Goal: Transaction & Acquisition: Purchase product/service

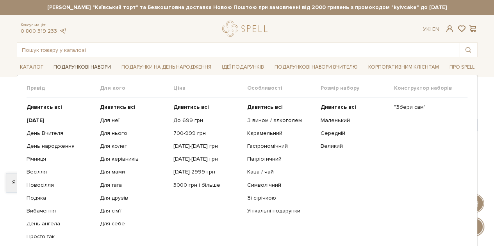
click at [101, 65] on link "Подарункові набори" at bounding box center [82, 67] width 64 height 12
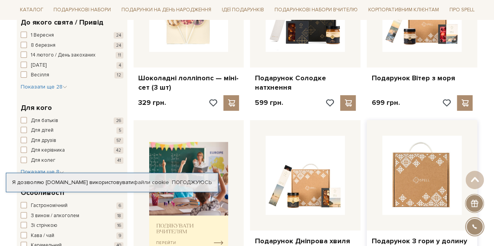
scroll to position [117, 0]
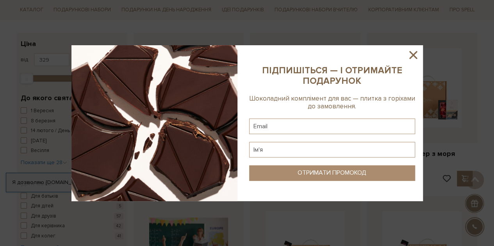
drag, startPoint x: 277, startPoint y: 152, endPoint x: 411, endPoint y: 52, distance: 166.8
click at [411, 52] on icon at bounding box center [412, 54] width 13 height 13
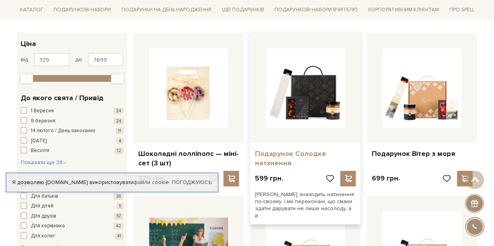
drag, startPoint x: 283, startPoint y: 151, endPoint x: 298, endPoint y: 156, distance: 14.8
click at [298, 156] on link "Подарунок Солодке натхнення" at bounding box center [305, 159] width 101 height 18
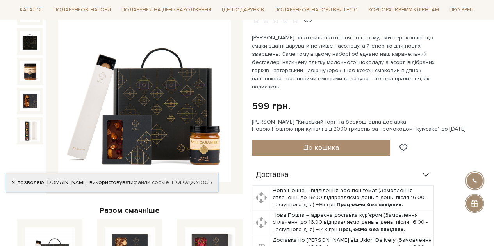
scroll to position [117, 0]
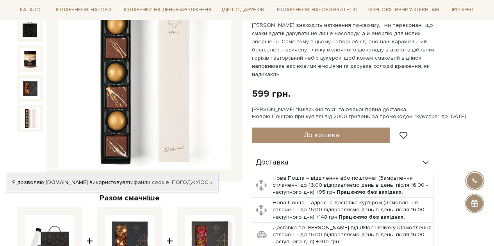
click at [34, 112] on img at bounding box center [30, 118] width 20 height 20
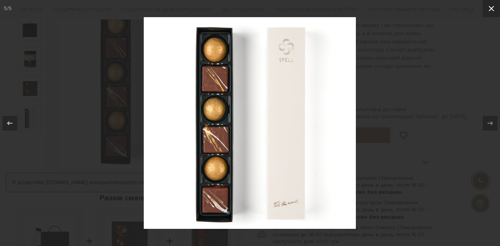
click at [491, 7] on icon at bounding box center [490, 8] width 9 height 9
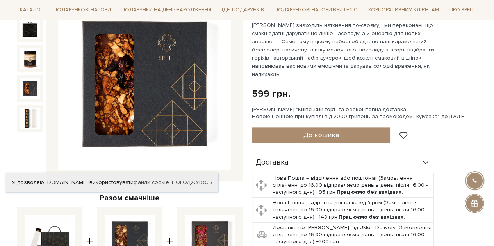
click at [41, 86] on div at bounding box center [30, 88] width 27 height 27
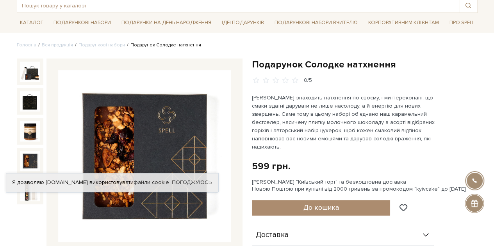
scroll to position [78, 0]
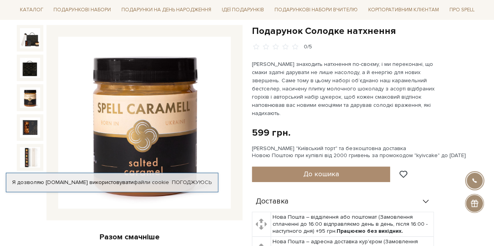
click at [30, 94] on img at bounding box center [30, 97] width 20 height 20
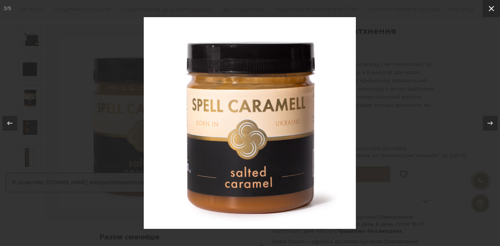
click at [492, 8] on icon at bounding box center [490, 8] width 5 height 5
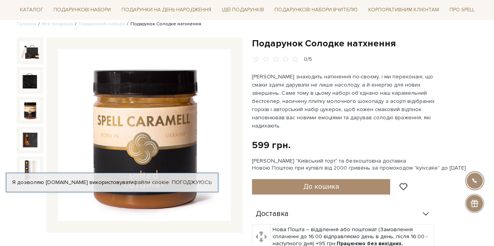
scroll to position [78, 0]
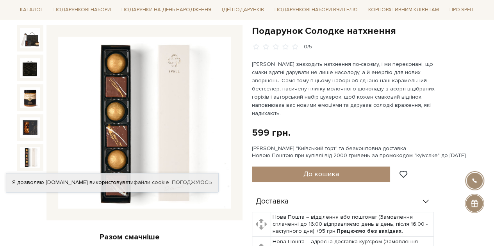
click at [23, 159] on img at bounding box center [30, 157] width 20 height 20
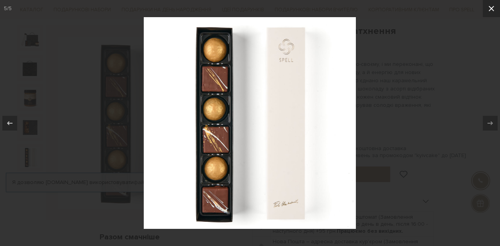
click at [491, 11] on icon at bounding box center [490, 8] width 9 height 9
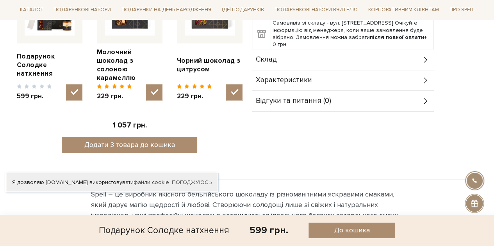
scroll to position [351, 0]
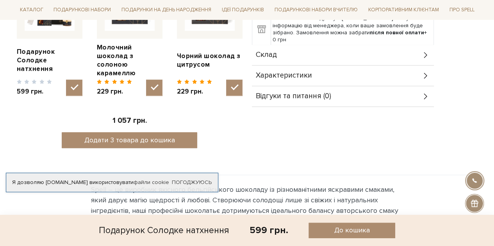
click at [420, 70] on div "Характеристики" at bounding box center [343, 76] width 182 height 20
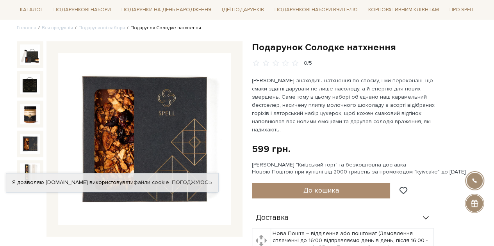
scroll to position [78, 0]
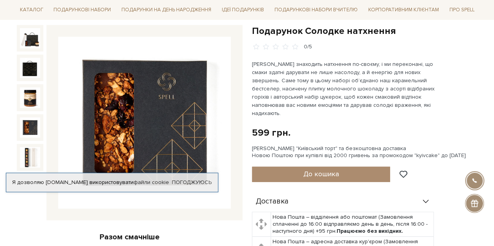
click at [26, 132] on img at bounding box center [30, 128] width 20 height 20
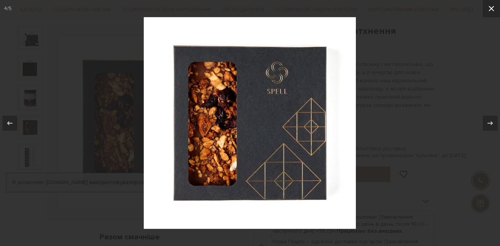
click at [494, 8] on icon at bounding box center [490, 8] width 9 height 9
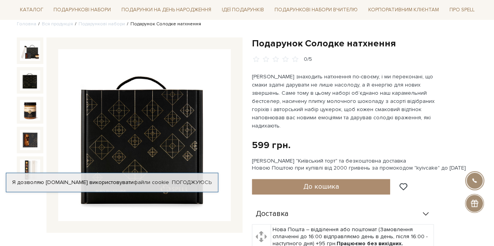
scroll to position [78, 0]
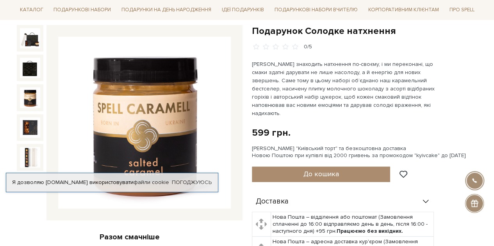
click at [31, 93] on img at bounding box center [30, 97] width 20 height 20
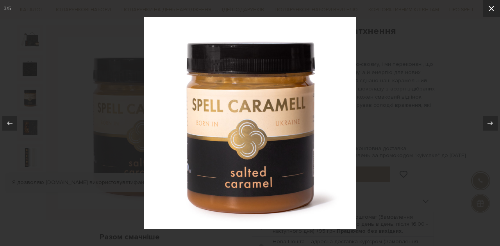
click at [492, 8] on icon at bounding box center [490, 8] width 9 height 9
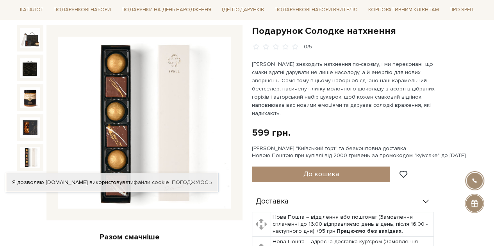
click at [28, 159] on img at bounding box center [30, 157] width 20 height 20
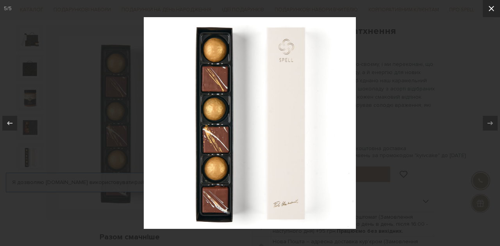
click at [490, 10] on icon at bounding box center [490, 8] width 9 height 9
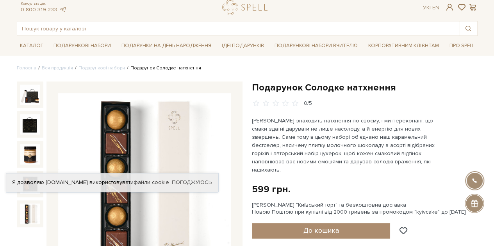
scroll to position [39, 0]
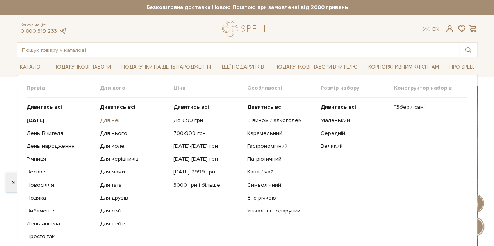
click at [115, 122] on link "Для неї" at bounding box center [134, 120] width 68 height 7
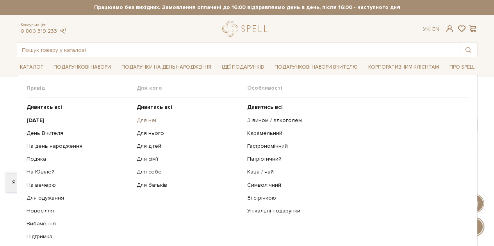
click at [148, 121] on link "Для неї" at bounding box center [189, 120] width 105 height 7
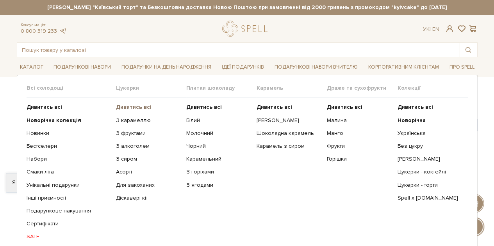
click at [134, 108] on b "Дивитись всі" at bounding box center [134, 107] width 36 height 7
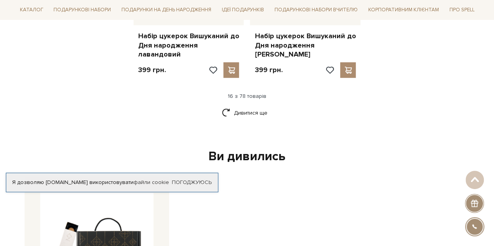
scroll to position [1093, 0]
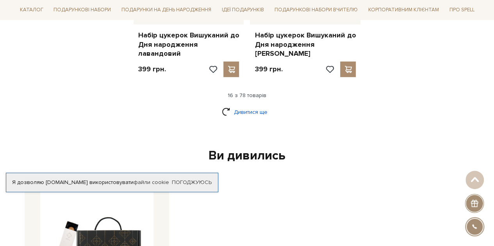
click at [255, 105] on link "Дивитися ще" at bounding box center [247, 112] width 51 height 14
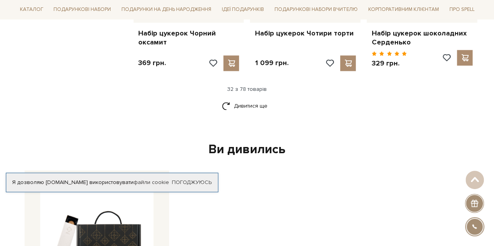
scroll to position [1952, 0]
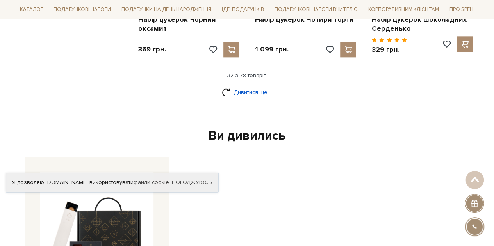
click at [254, 86] on link "Дивитися ще" at bounding box center [247, 93] width 51 height 14
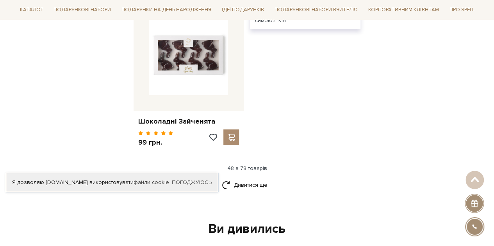
scroll to position [2889, 0]
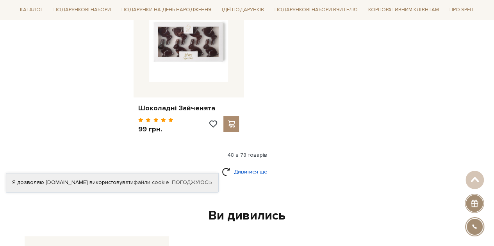
click at [250, 165] on link "Дивитися ще" at bounding box center [247, 172] width 51 height 14
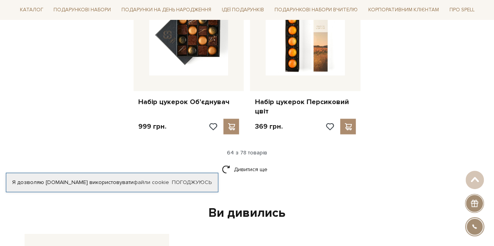
scroll to position [3748, 0]
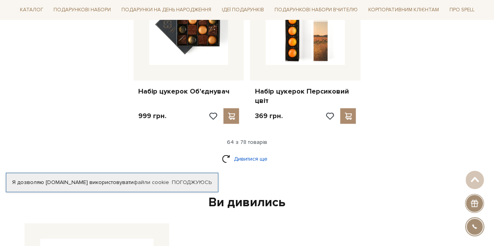
click at [245, 152] on link "Дивитися ще" at bounding box center [247, 159] width 51 height 14
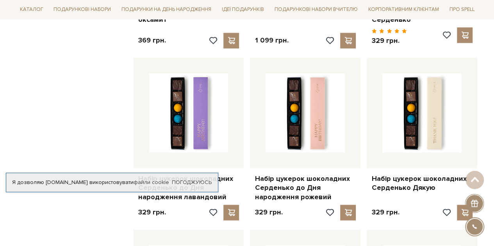
scroll to position [0, 0]
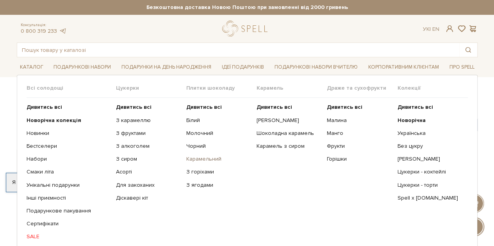
click at [195, 160] on link "Карамельний" at bounding box center [218, 159] width 64 height 7
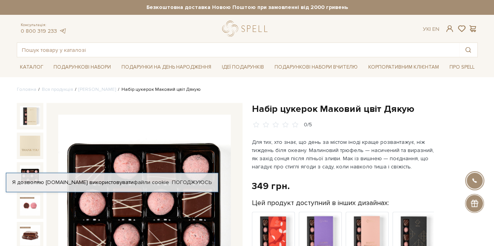
scroll to position [78, 0]
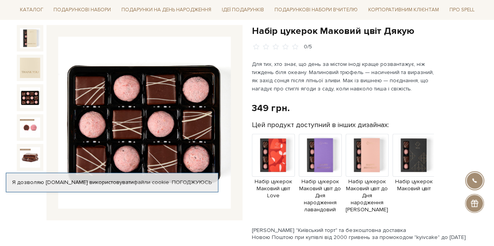
click at [28, 99] on img at bounding box center [30, 97] width 20 height 20
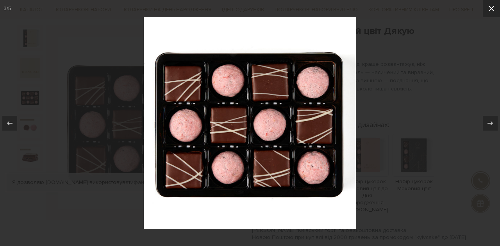
click at [490, 7] on icon at bounding box center [490, 8] width 9 height 9
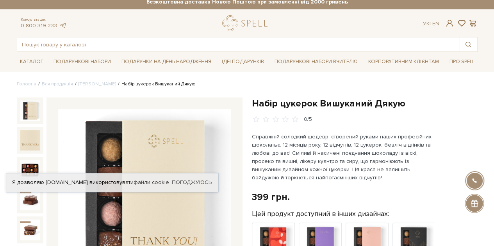
scroll to position [78, 0]
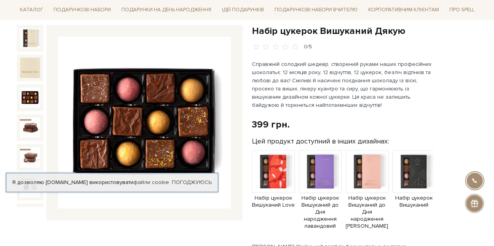
click at [29, 90] on img at bounding box center [30, 97] width 20 height 20
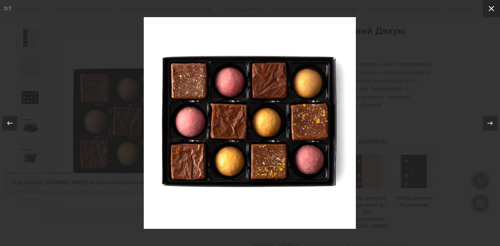
click at [492, 9] on icon at bounding box center [490, 8] width 9 height 9
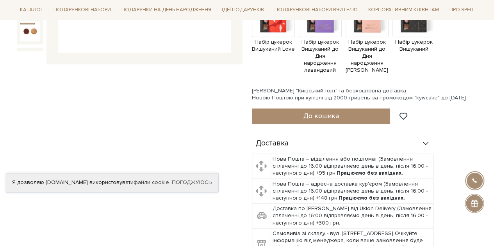
scroll to position [351, 0]
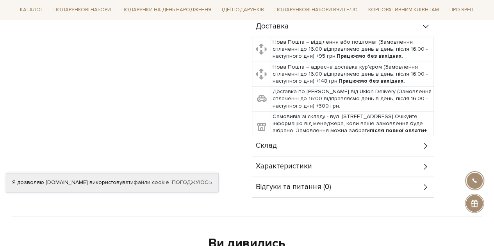
click at [424, 162] on icon at bounding box center [425, 166] width 9 height 9
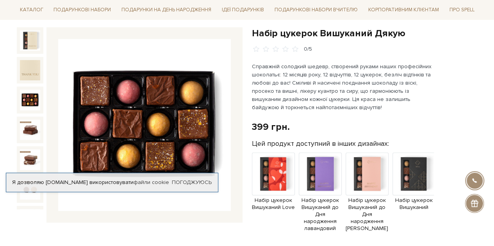
scroll to position [39, 0]
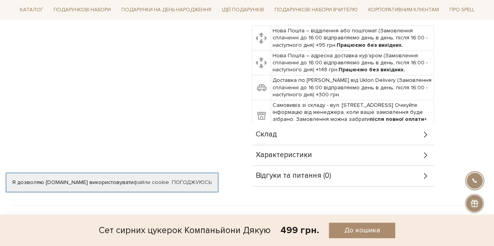
scroll to position [469, 0]
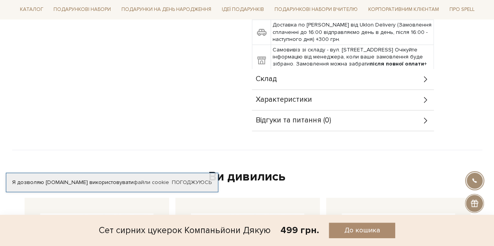
click at [422, 96] on icon at bounding box center [425, 100] width 9 height 9
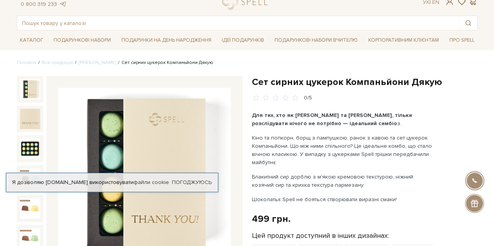
scroll to position [39, 0]
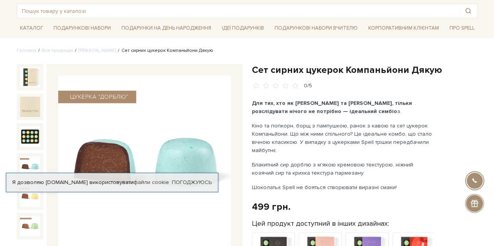
click at [40, 135] on img at bounding box center [30, 136] width 20 height 20
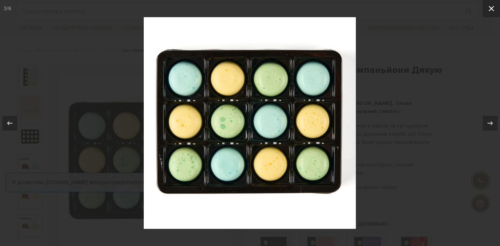
click at [493, 8] on icon at bounding box center [490, 8] width 9 height 9
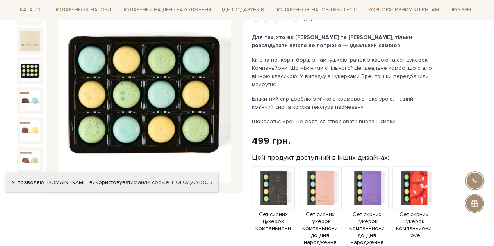
scroll to position [117, 0]
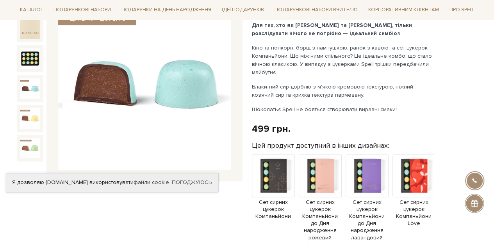
click at [35, 86] on img at bounding box center [30, 88] width 20 height 20
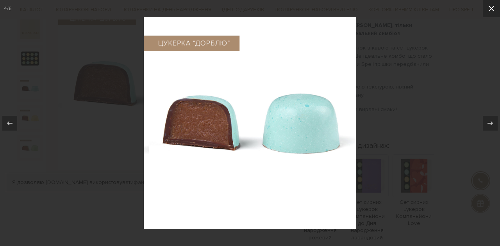
click at [494, 7] on icon at bounding box center [490, 8] width 9 height 9
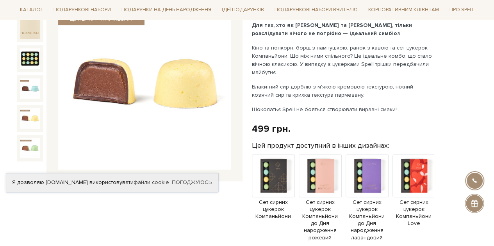
click at [33, 119] on img at bounding box center [30, 118] width 20 height 20
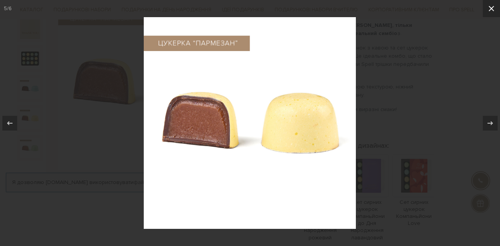
click at [490, 7] on icon at bounding box center [490, 8] width 5 height 5
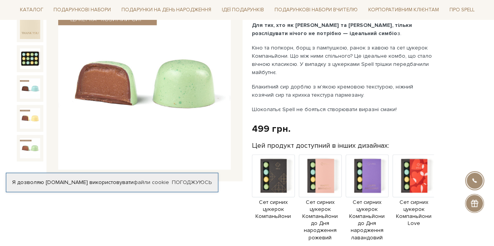
click at [23, 146] on img at bounding box center [30, 148] width 20 height 20
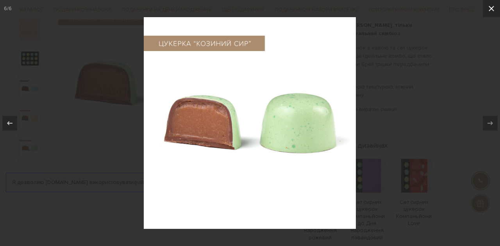
click at [486, 8] on icon at bounding box center [490, 8] width 9 height 9
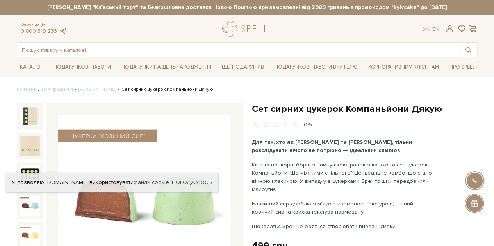
scroll to position [78, 0]
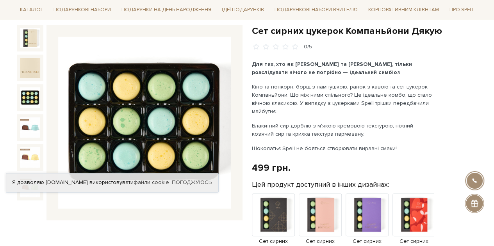
click at [32, 96] on img at bounding box center [30, 97] width 20 height 20
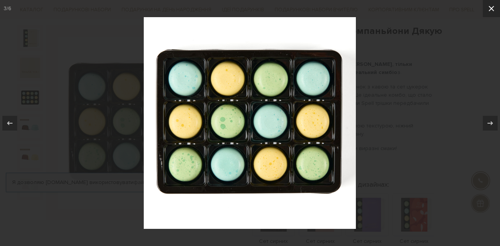
click at [490, 7] on icon at bounding box center [490, 8] width 5 height 5
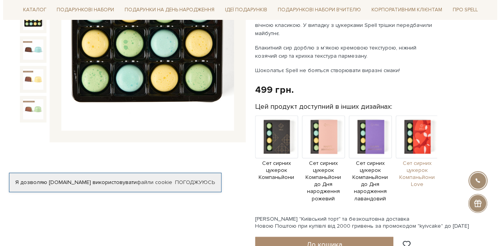
scroll to position [312, 0]
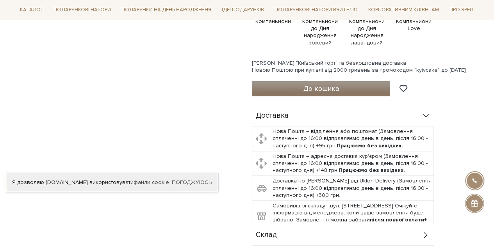
click at [342, 82] on button "До кошика" at bounding box center [321, 89] width 139 height 16
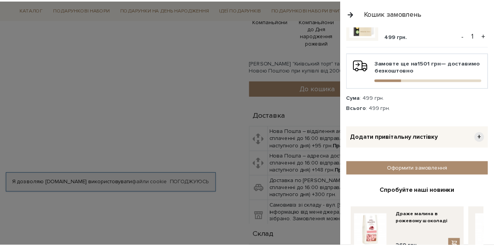
scroll to position [0, 0]
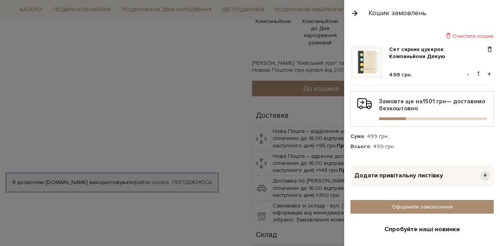
click at [354, 14] on button "button" at bounding box center [354, 13] width 9 height 14
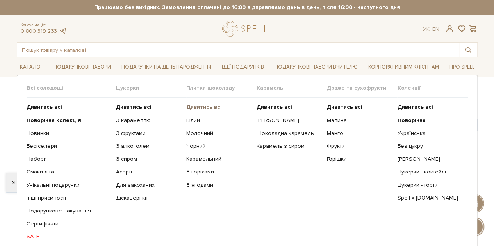
click at [190, 107] on b "Дивитись всі" at bounding box center [204, 107] width 36 height 7
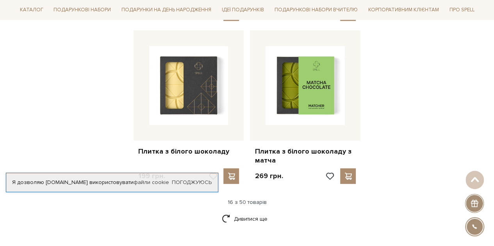
scroll to position [1093, 0]
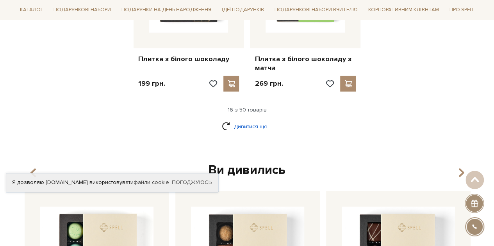
click at [258, 120] on link "Дивитися ще" at bounding box center [247, 127] width 51 height 14
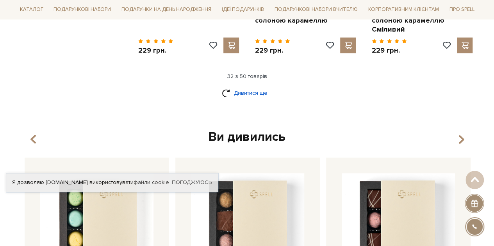
scroll to position [1991, 0]
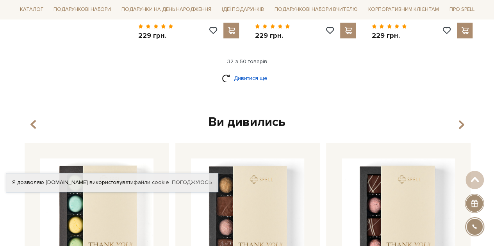
click at [246, 71] on link "Дивитися ще" at bounding box center [247, 78] width 51 height 14
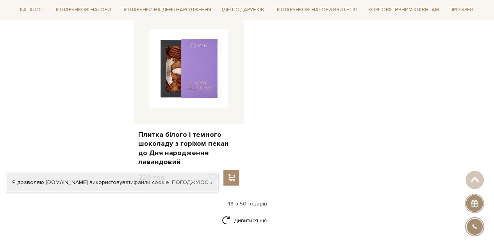
scroll to position [3006, 0]
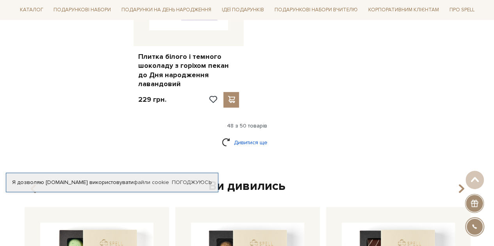
click at [243, 136] on link "Дивитися ще" at bounding box center [247, 143] width 51 height 14
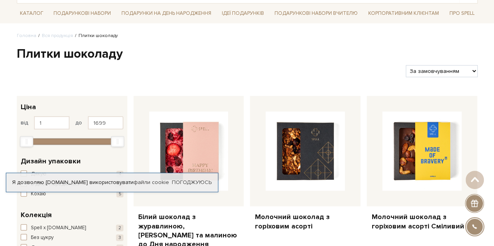
scroll to position [0, 0]
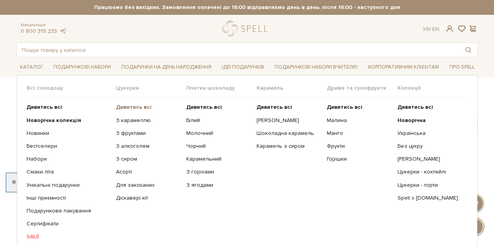
click at [129, 105] on b "Дивитись всі" at bounding box center [134, 107] width 36 height 7
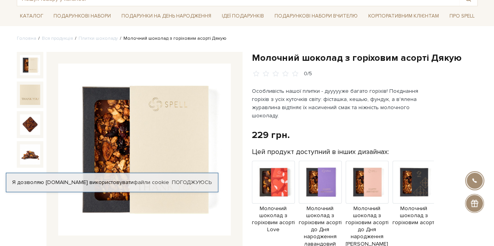
scroll to position [39, 0]
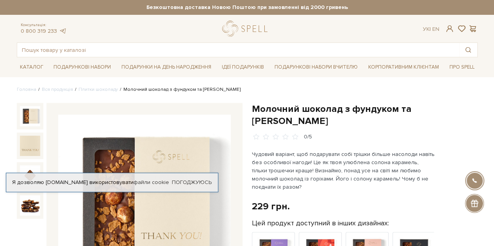
scroll to position [78, 0]
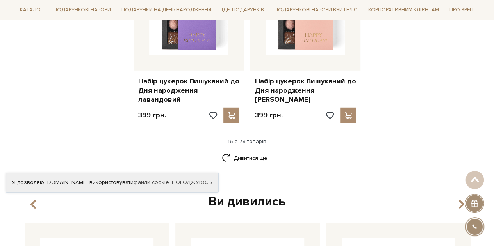
scroll to position [1093, 0]
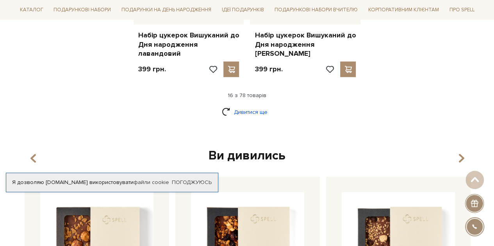
click at [259, 105] on link "Дивитися ще" at bounding box center [247, 112] width 51 height 14
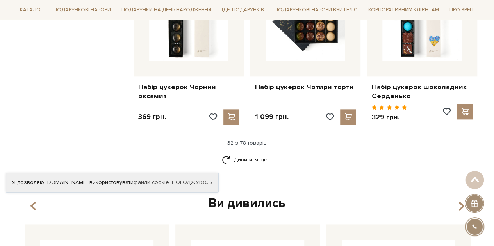
scroll to position [1913, 0]
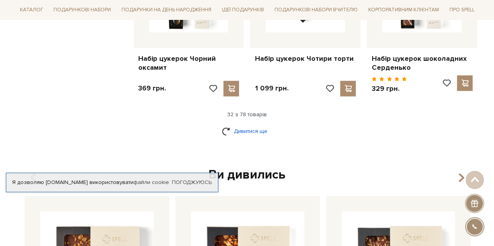
click at [251, 125] on link "Дивитися ще" at bounding box center [247, 132] width 51 height 14
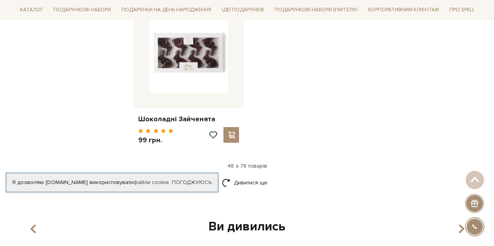
scroll to position [2889, 0]
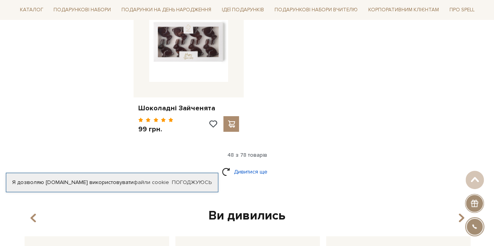
click at [239, 165] on link "Дивитися ще" at bounding box center [247, 172] width 51 height 14
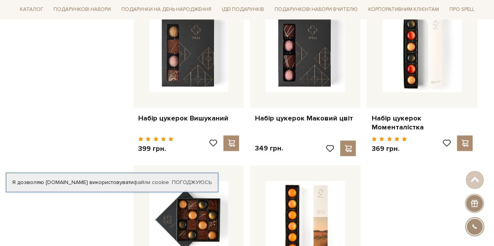
scroll to position [3709, 0]
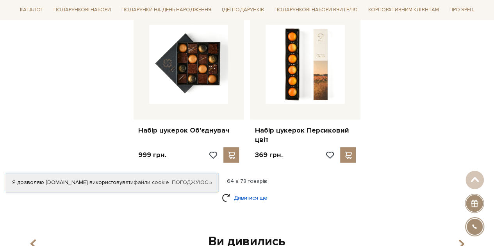
click at [257, 191] on link "Дивитися ще" at bounding box center [247, 198] width 51 height 14
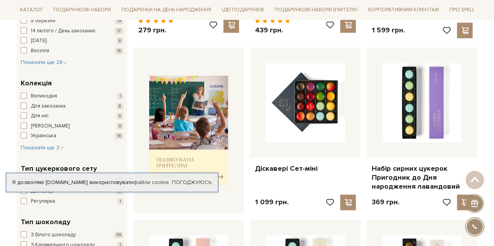
scroll to position [0, 0]
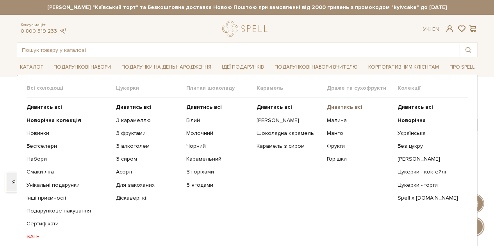
click at [335, 107] on b "Дивитись всі" at bounding box center [345, 107] width 36 height 7
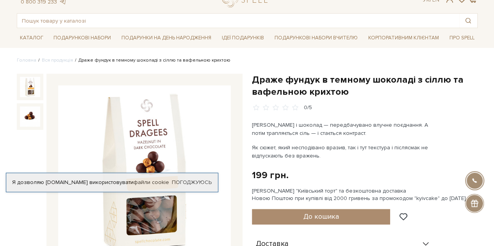
scroll to position [78, 0]
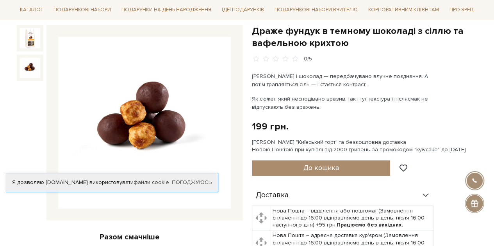
click at [31, 65] on img at bounding box center [30, 68] width 20 height 20
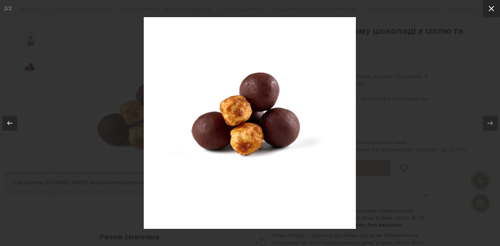
click at [492, 9] on icon at bounding box center [490, 8] width 9 height 9
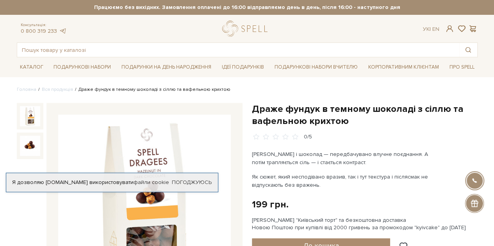
click at [27, 114] on img at bounding box center [30, 116] width 20 height 20
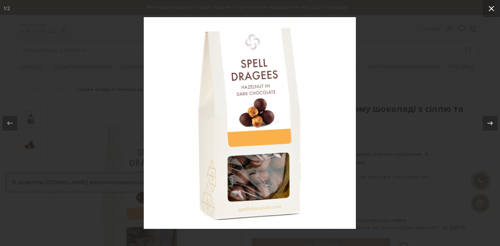
click at [490, 7] on icon at bounding box center [490, 8] width 5 height 5
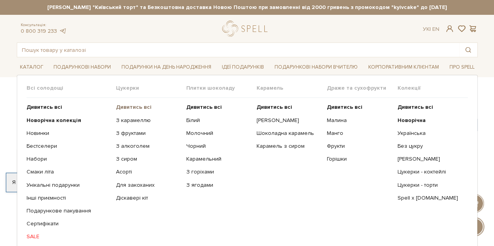
click at [126, 106] on b "Дивитись всі" at bounding box center [134, 107] width 36 height 7
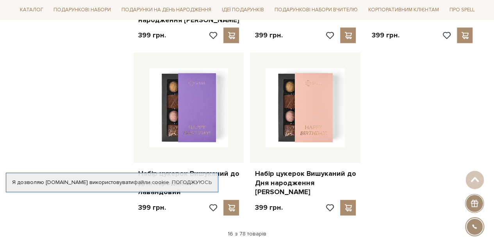
scroll to position [1054, 0]
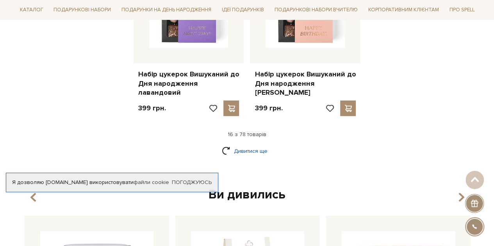
click at [260, 144] on link "Дивитися ще" at bounding box center [247, 151] width 51 height 14
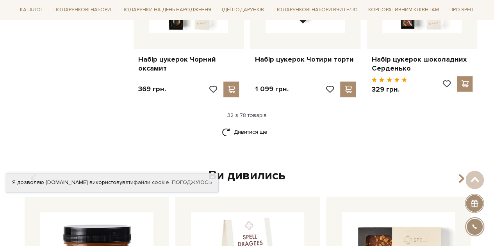
scroll to position [1913, 0]
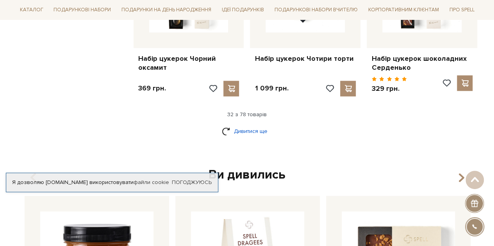
click at [251, 125] on link "Дивитися ще" at bounding box center [247, 132] width 51 height 14
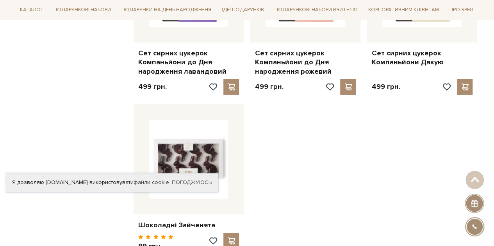
scroll to position [2889, 0]
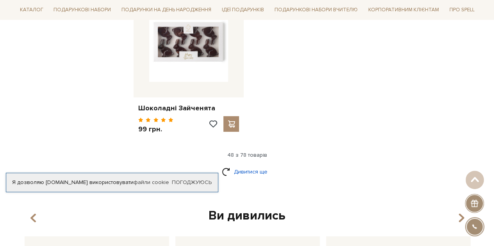
click at [237, 165] on link "Дивитися ще" at bounding box center [247, 172] width 51 height 14
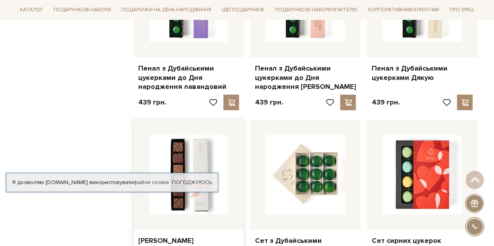
scroll to position [2382, 0]
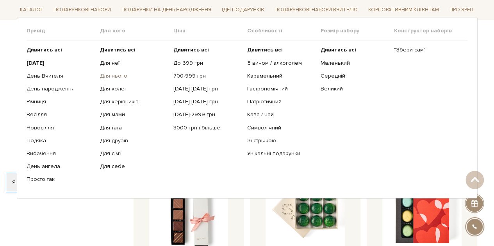
click at [111, 75] on link "Для нього" at bounding box center [134, 76] width 68 height 7
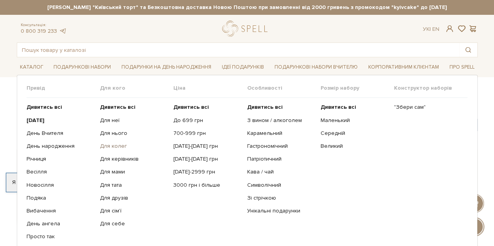
click at [117, 146] on link "Для колег" at bounding box center [134, 146] width 68 height 7
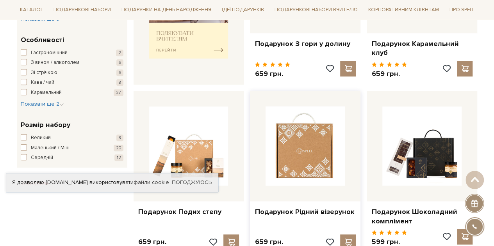
scroll to position [547, 0]
